Goal: Task Accomplishment & Management: Complete application form

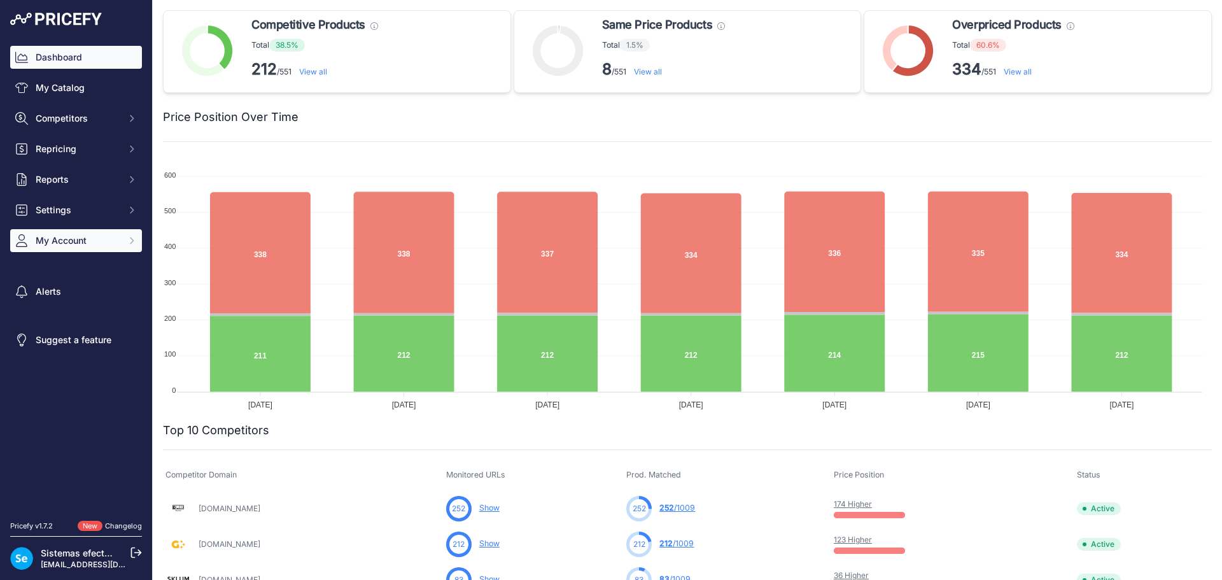
click at [102, 239] on span "My Account" at bounding box center [77, 240] width 83 height 13
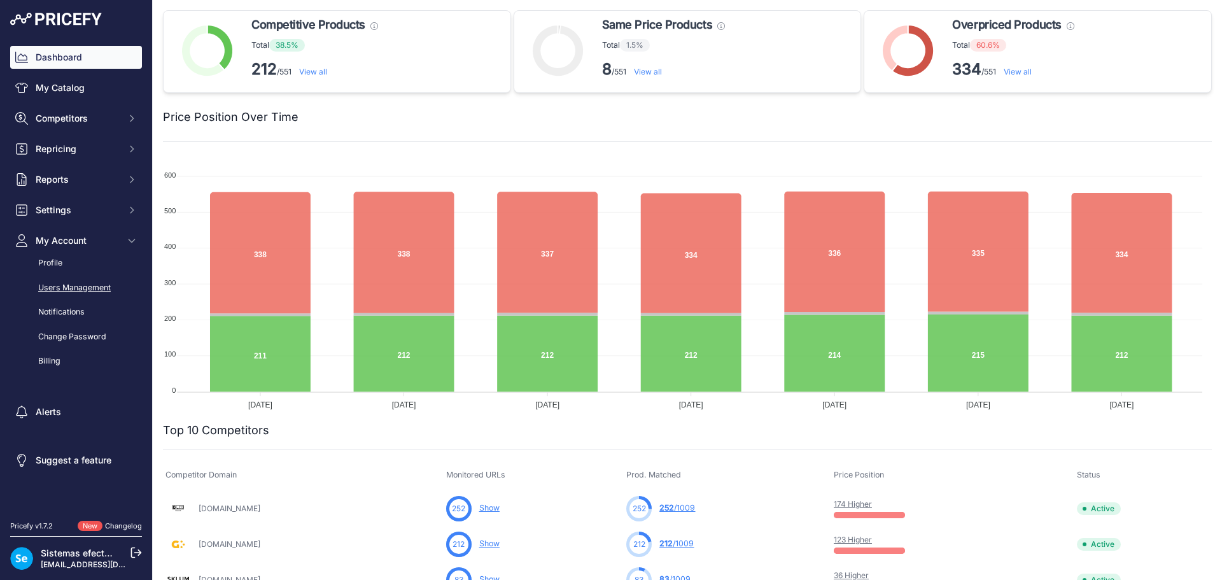
click at [94, 286] on link "Users Management" at bounding box center [76, 288] width 132 height 22
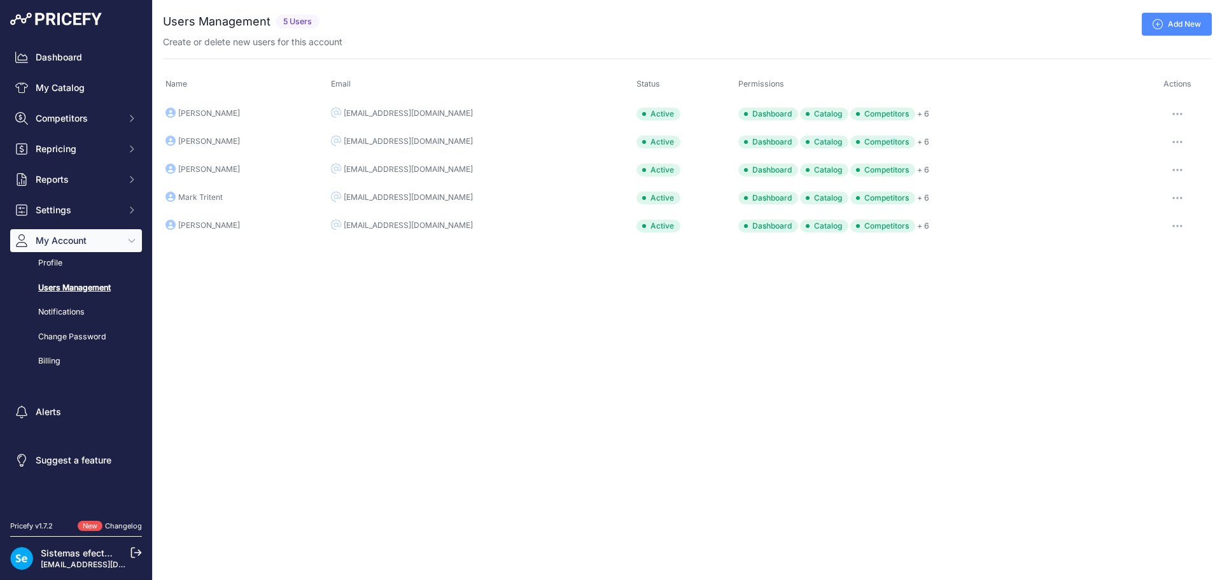
click at [392, 330] on div "Close You are not connected to the internet. ..." at bounding box center [687, 290] width 1069 height 580
click at [393, 330] on div "Close You are not connected to the internet. ..." at bounding box center [687, 290] width 1069 height 580
click at [1193, 27] on link "Add New" at bounding box center [1177, 24] width 70 height 23
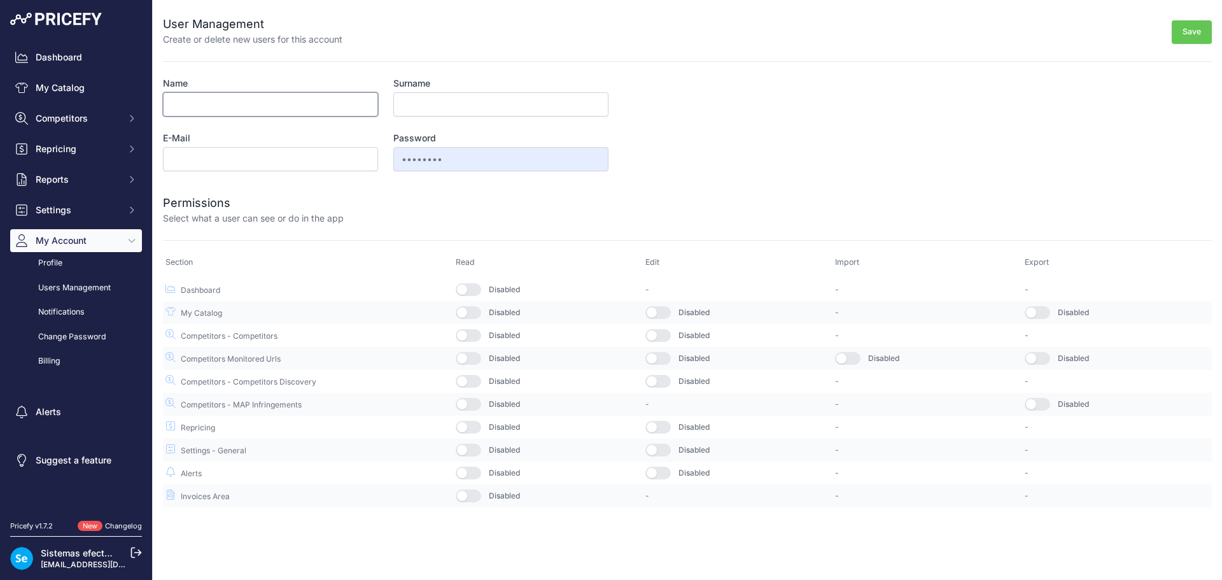
click at [192, 113] on input "Name" at bounding box center [270, 104] width 215 height 24
type input "Paco"
type input "Mas"
type input "pmas@efectoled.com"
click at [471, 475] on button "button" at bounding box center [468, 473] width 25 height 13
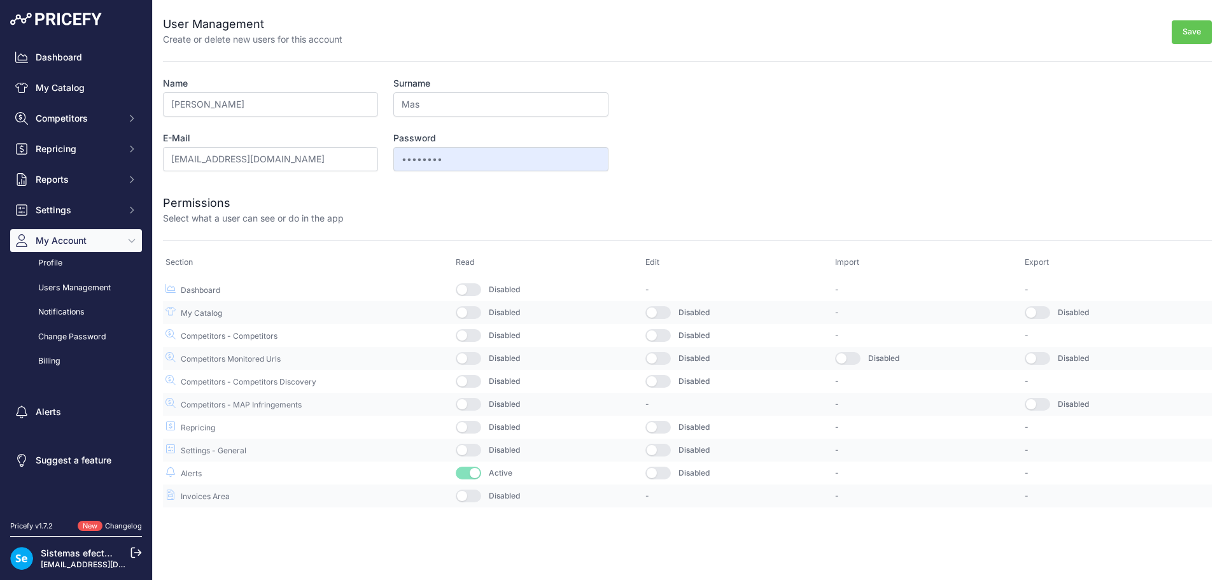
click at [469, 446] on button "button" at bounding box center [468, 450] width 25 height 13
click at [468, 426] on button "button" at bounding box center [468, 427] width 25 height 13
click at [474, 406] on button "button" at bounding box center [468, 404] width 25 height 13
click at [472, 377] on button "button" at bounding box center [468, 381] width 25 height 13
click at [468, 357] on button "button" at bounding box center [468, 358] width 25 height 13
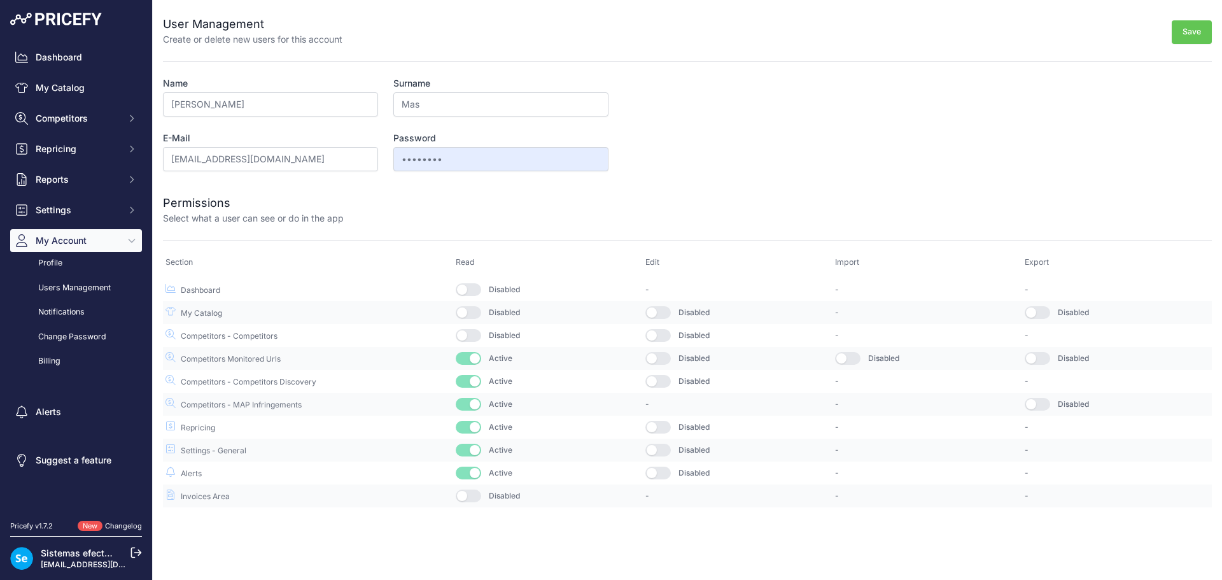
click at [471, 332] on button "button" at bounding box center [468, 335] width 25 height 13
drag, startPoint x: 471, startPoint y: 314, endPoint x: 471, endPoint y: 292, distance: 22.9
click at [471, 313] on button "button" at bounding box center [468, 312] width 25 height 13
click at [471, 290] on button "button" at bounding box center [468, 289] width 25 height 13
click at [465, 491] on button "button" at bounding box center [468, 495] width 25 height 13
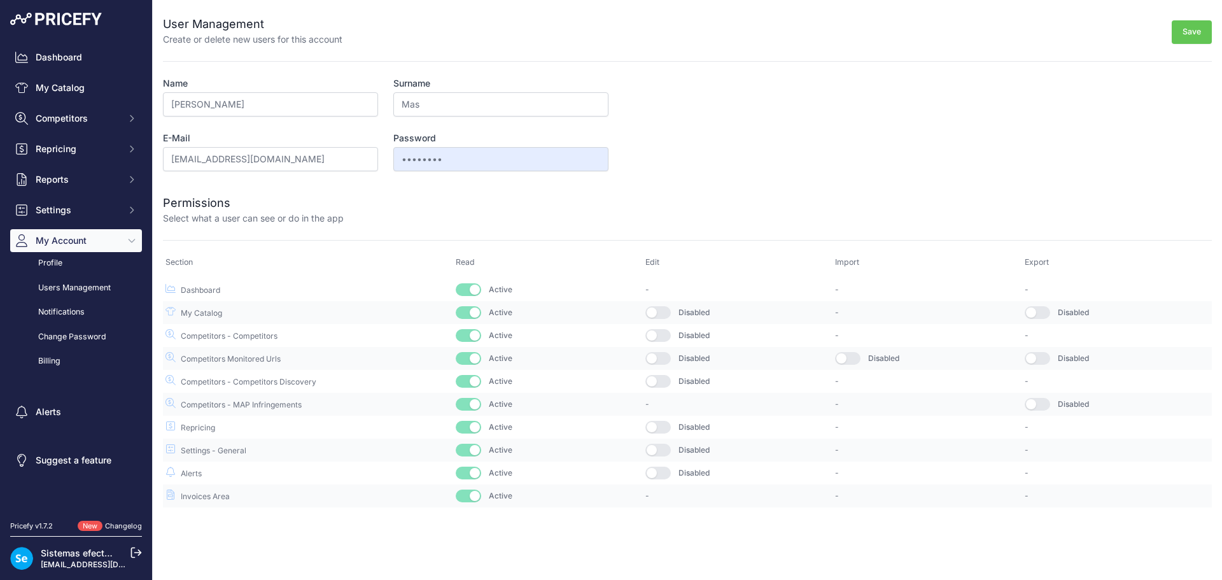
click at [1198, 34] on button "Save" at bounding box center [1192, 32] width 40 height 24
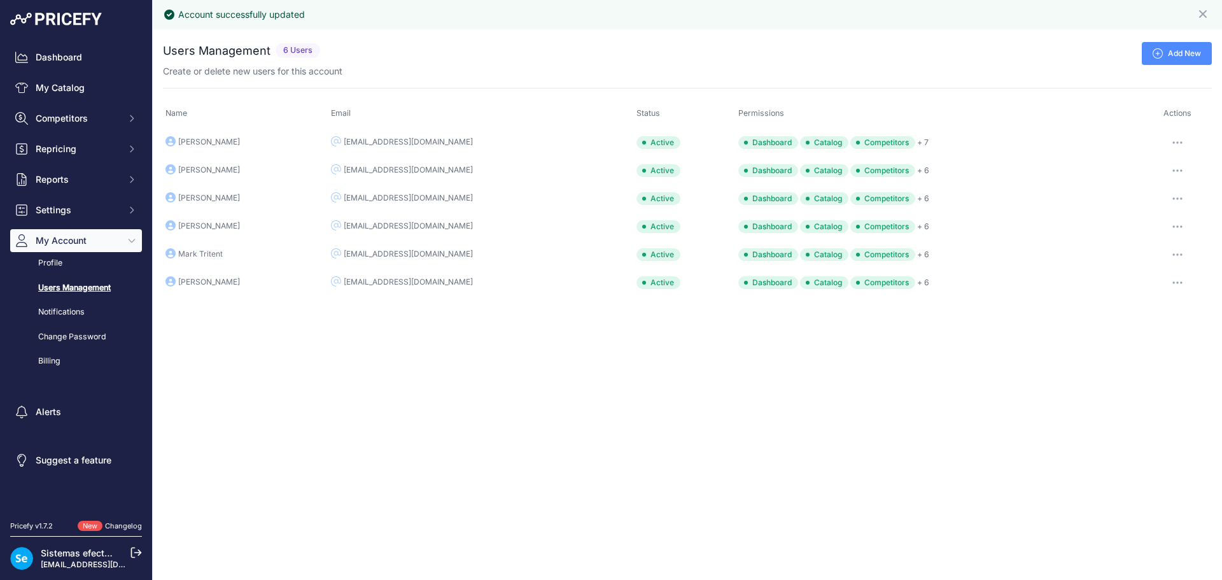
click at [136, 553] on icon at bounding box center [135, 552] width 11 height 11
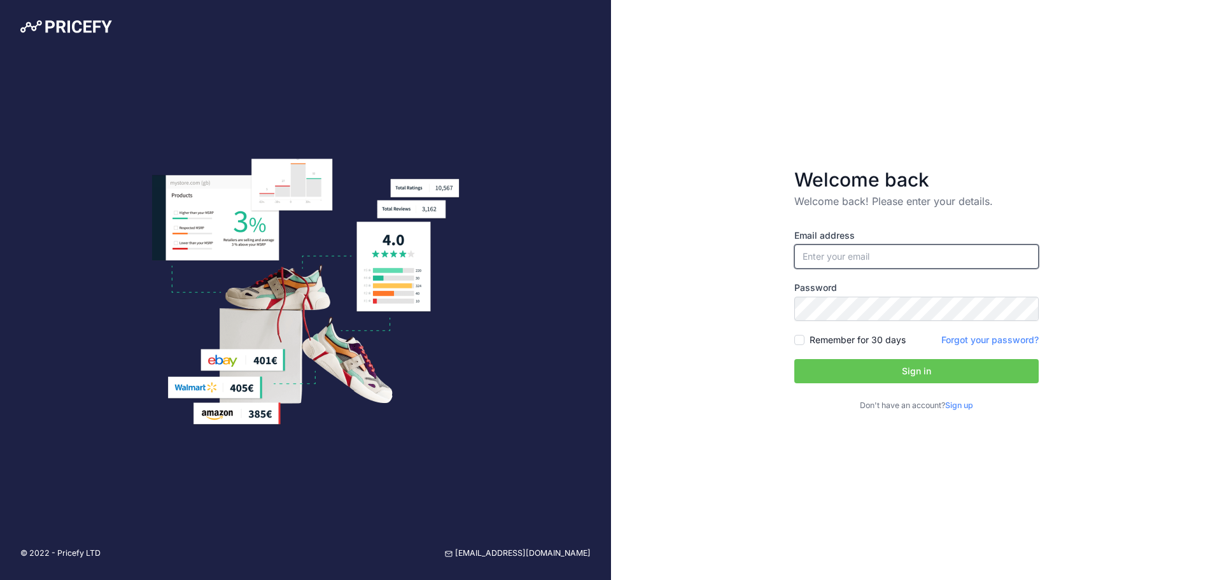
click at [899, 256] on input "email" at bounding box center [916, 256] width 244 height 24
type input "[EMAIL_ADDRESS][DOMAIN_NAME]"
click at [883, 371] on button "Sign in" at bounding box center [916, 371] width 244 height 24
